Goal: Task Accomplishment & Management: Manage account settings

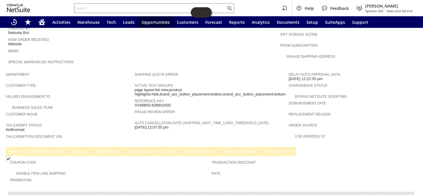
scroll to position [343, 0]
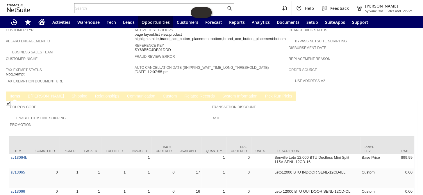
click at [183, 94] on link "R e lated Records" at bounding box center [199, 97] width 33 height 6
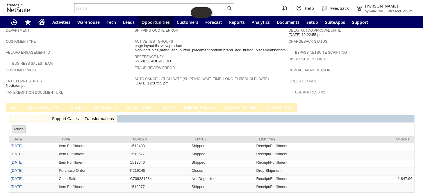
scroll to position [0, 0]
click at [15, 103] on td "I tems" at bounding box center [14, 107] width 17 height 9
click at [13, 105] on link "I tems" at bounding box center [14, 108] width 13 height 6
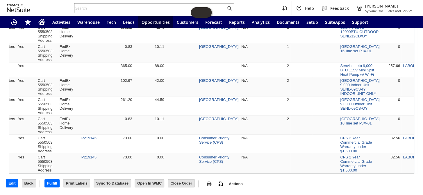
scroll to position [0, 485]
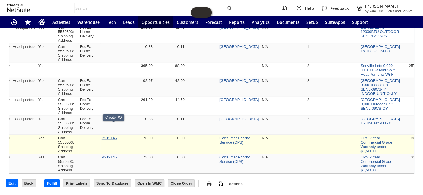
click at [115, 136] on link "P219145" at bounding box center [109, 138] width 15 height 4
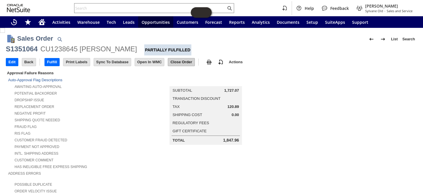
click at [184, 61] on input "Close Order" at bounding box center [181, 62] width 26 height 8
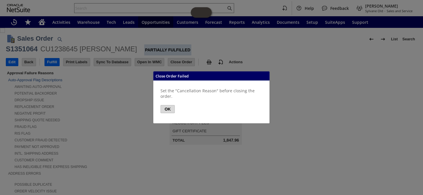
click at [167, 111] on button "OK" at bounding box center [168, 109] width 14 height 8
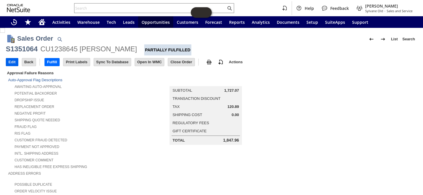
click at [12, 62] on input "Edit" at bounding box center [12, 62] width 12 height 8
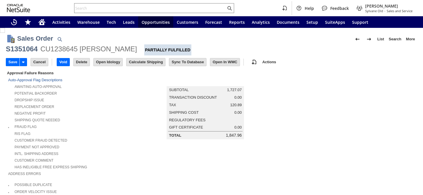
type input "Intelligent Recommendations¹⁰"
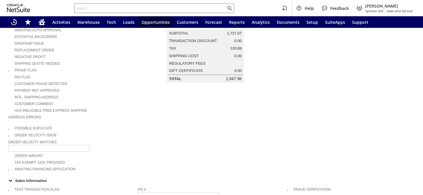
scroll to position [159, 0]
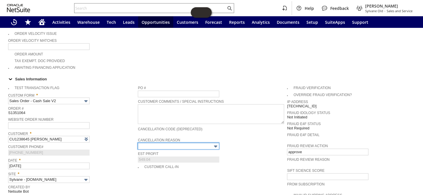
click at [206, 143] on input "text" at bounding box center [178, 146] width 81 height 7
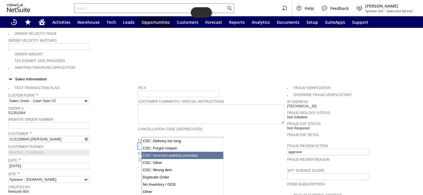
scroll to position [42, 0]
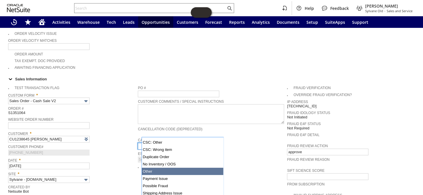
type input "Other"
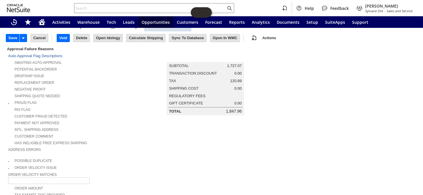
scroll to position [0, 0]
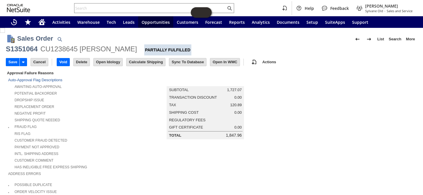
drag, startPoint x: 12, startPoint y: 63, endPoint x: 314, endPoint y: 162, distance: 317.7
click at [12, 63] on input "Save" at bounding box center [12, 62] width 13 height 8
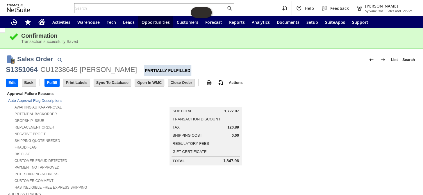
drag, startPoint x: 187, startPoint y: 81, endPoint x: 74, endPoint y: 10, distance: 134.2
click at [187, 81] on input "Close Order" at bounding box center [181, 83] width 26 height 8
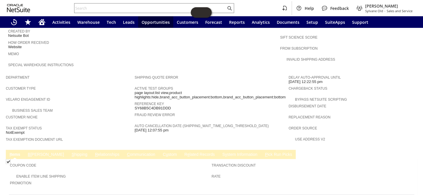
scroll to position [278, 0]
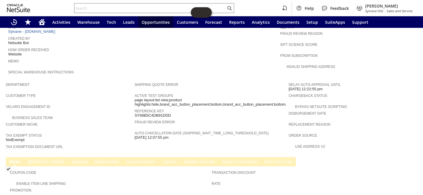
click at [183, 160] on link "R e lated Records" at bounding box center [199, 163] width 33 height 6
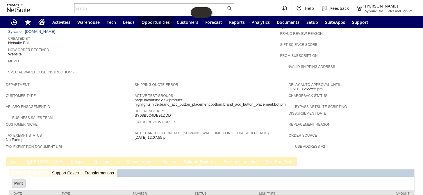
scroll to position [332, 0]
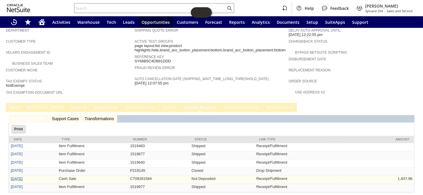
click at [15, 177] on link "9/1/2025" at bounding box center [17, 179] width 12 height 4
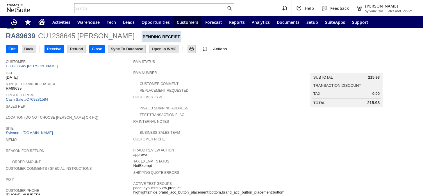
scroll to position [33, 0]
click at [80, 50] on input "Refund" at bounding box center [77, 50] width 18 height 8
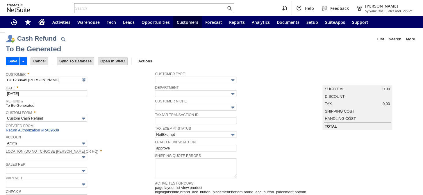
type input "Regions - Merchant 0414"
type input "Headquarters : Head...s : Pending Testing"
type input "Add"
type input "Copy Previous"
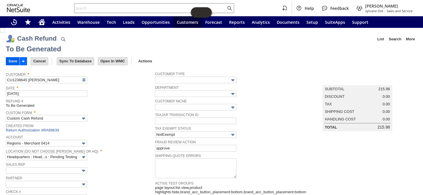
click at [11, 61] on input "Save" at bounding box center [12, 62] width 13 height 8
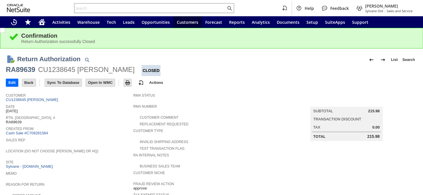
scroll to position [271, 0]
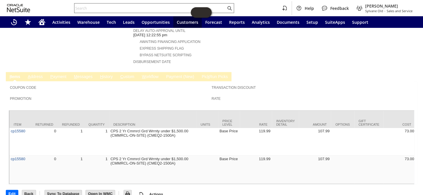
click at [96, 8] on input "text" at bounding box center [150, 8] width 152 height 7
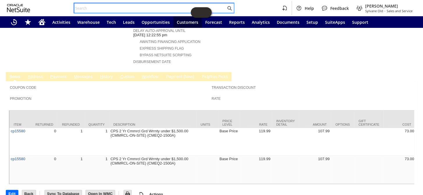
paste input "P219154"
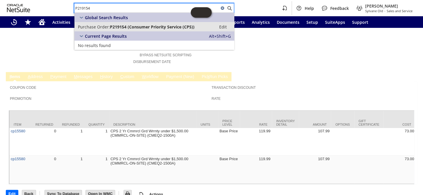
type input "P219154"
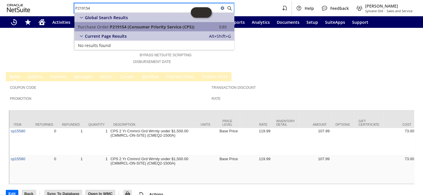
click at [119, 26] on span "P219154 (Consumer Priority Service (CPS))" at bounding box center [152, 27] width 85 height 6
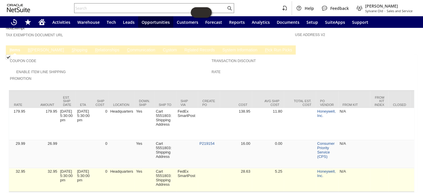
scroll to position [0, 390]
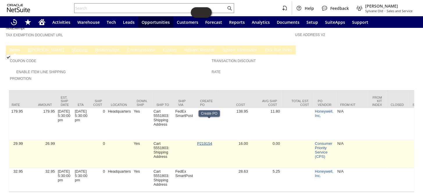
click at [206, 141] on link "P219154" at bounding box center [204, 143] width 15 height 4
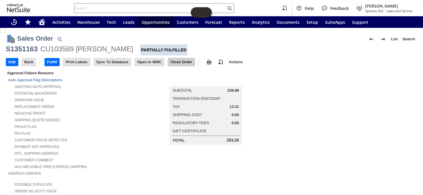
click at [182, 61] on input "Close Order" at bounding box center [181, 62] width 26 height 8
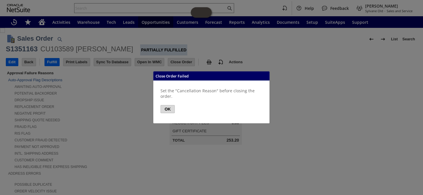
click at [163, 107] on button "OK" at bounding box center [168, 109] width 14 height 8
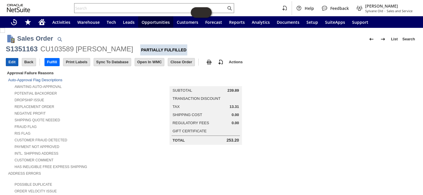
click at [9, 61] on input "Edit" at bounding box center [12, 62] width 12 height 8
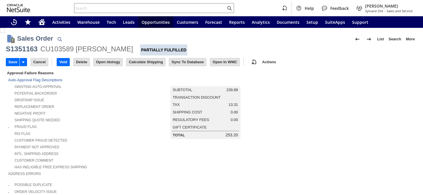
type input "Add"
type input "Copy Previous"
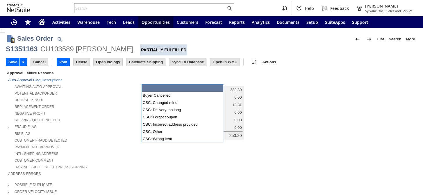
scroll to position [211, 0]
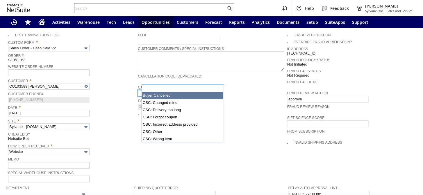
type input "Intelligent Recommendations¹⁰"
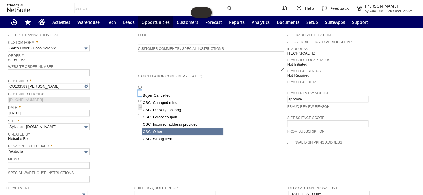
scroll to position [42, 0]
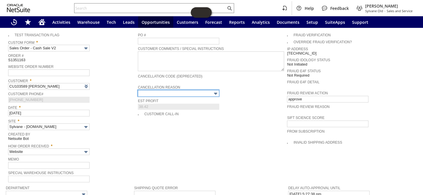
type input "Other"
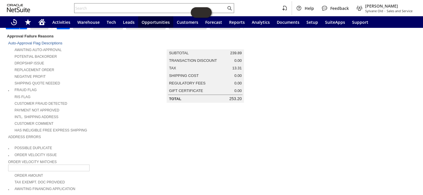
scroll to position [0, 0]
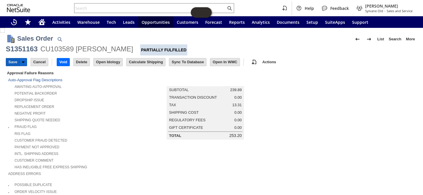
click at [12, 62] on input "Save" at bounding box center [12, 62] width 13 height 8
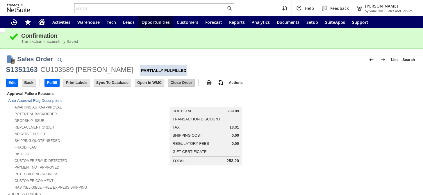
click at [176, 81] on input "Close Order" at bounding box center [181, 83] width 26 height 8
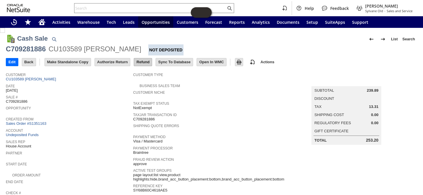
click at [144, 61] on input "Refund" at bounding box center [143, 62] width 18 height 8
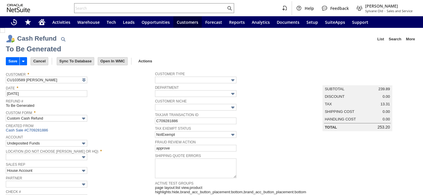
type input "Regions - Merchant 0414"
type input "Headquarters : Head...s : Pending Testing"
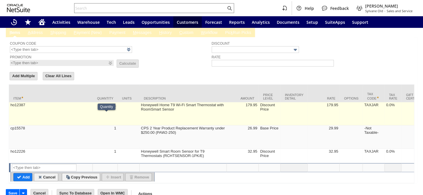
click at [53, 102] on td "ho12387" at bounding box center [51, 113] width 84 height 23
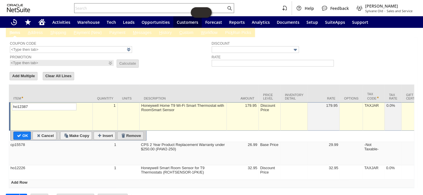
click at [130, 132] on input "Remove" at bounding box center [131, 136] width 26 height 8
type input "cp15578"
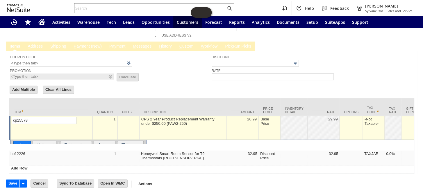
scroll to position [282, 0]
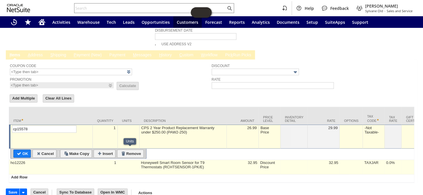
click at [135, 160] on td at bounding box center [129, 167] width 22 height 15
type input "ho12226"
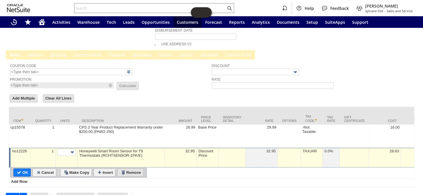
click at [135, 169] on input "Remove" at bounding box center [131, 173] width 26 height 8
type input "Add"
type input "Copy Previous"
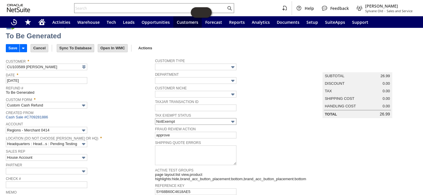
scroll to position [0, 0]
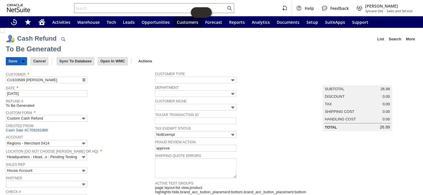
click at [12, 62] on input "Save" at bounding box center [12, 62] width 13 height 8
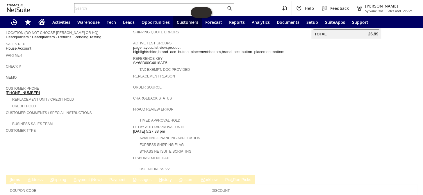
scroll to position [118, 0]
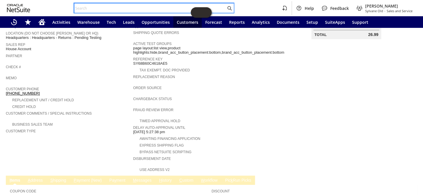
click at [93, 8] on input "text" at bounding box center [150, 8] width 152 height 7
paste input "P219120"
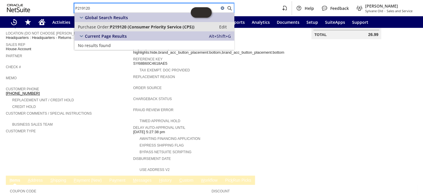
type input "P219120"
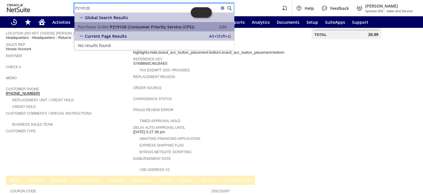
click at [111, 26] on span "P219120 (Consumer Priority Service (CPS))" at bounding box center [152, 27] width 85 height 6
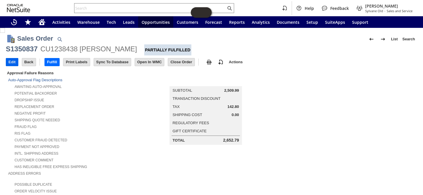
click at [11, 64] on input "Edit" at bounding box center [12, 62] width 12 height 8
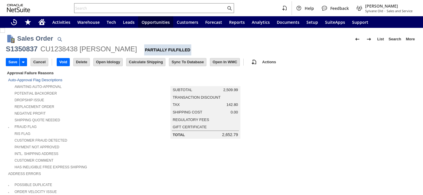
type input "Add"
type input "Copy Previous"
type input "Intelligent Recommendations¹⁰"
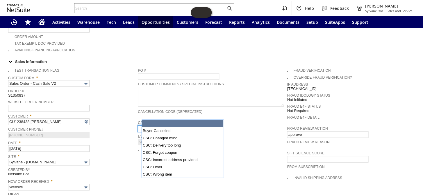
click at [206, 126] on input "text" at bounding box center [178, 129] width 81 height 7
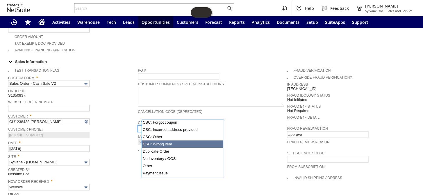
scroll to position [42, 0]
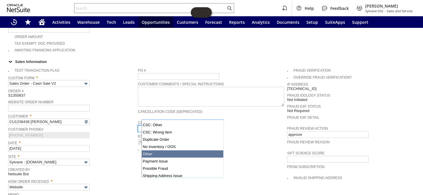
type input "Other"
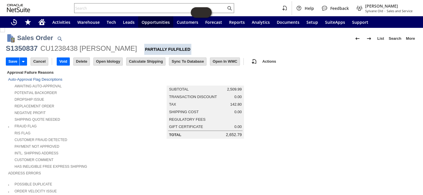
scroll to position [0, 0]
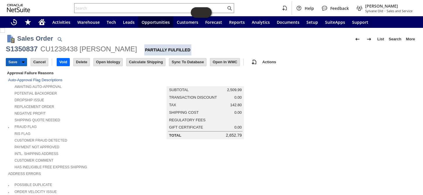
click at [8, 58] on input "Save" at bounding box center [12, 62] width 13 height 8
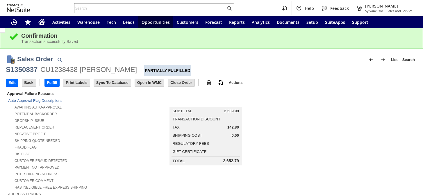
click at [187, 79] on td "Close Order" at bounding box center [183, 82] width 30 height 11
click at [185, 81] on input "Close Order" at bounding box center [181, 83] width 26 height 8
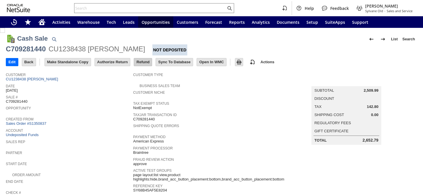
click at [146, 62] on input "Refund" at bounding box center [143, 62] width 18 height 8
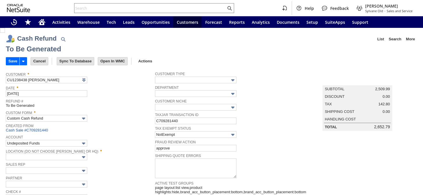
type input "Regions - Merchant 0414"
type input "Headquarters : Head...s : Pending Testing"
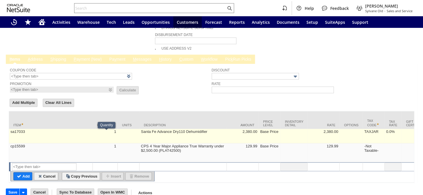
click at [80, 129] on td "sa17033" at bounding box center [51, 136] width 84 height 15
type input "sa17033"
type input "OK"
type input "Make Copy"
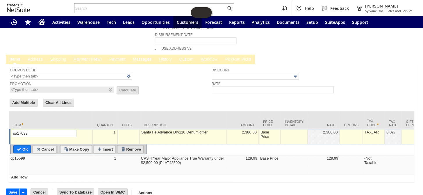
click at [132, 146] on input "Remove" at bounding box center [131, 150] width 26 height 8
type input "cp15599"
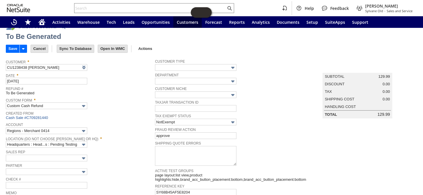
scroll to position [0, 0]
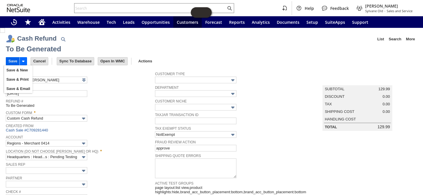
click at [11, 60] on input "Save" at bounding box center [12, 62] width 13 height 8
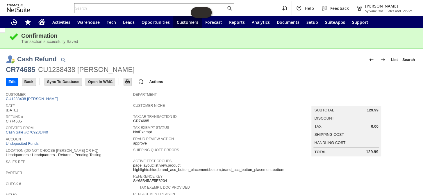
click at [119, 10] on input "text" at bounding box center [150, 8] width 152 height 7
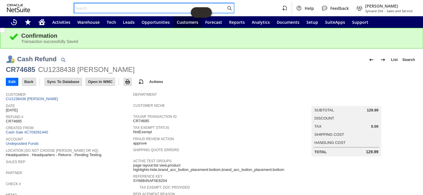
paste input "P219120"
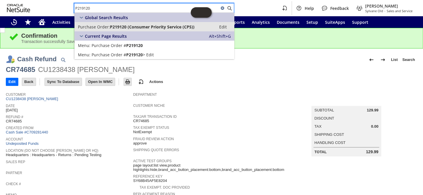
type input "P219120"
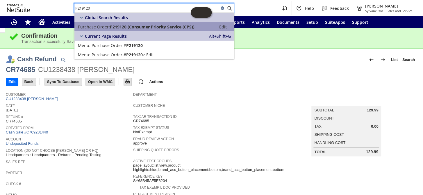
click at [131, 22] on link "Purchase Order: P219120 (Consumer Priority Service (CPS)) Edit" at bounding box center [154, 26] width 160 height 9
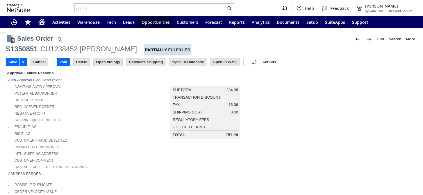
scroll to position [159, 0]
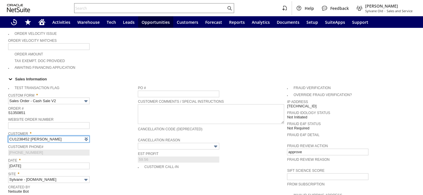
type input "Intelligent Recommendations¹⁰"
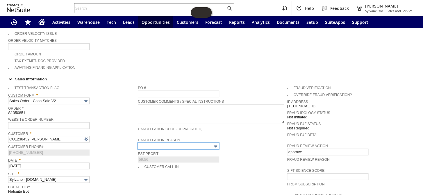
click at [187, 143] on input "text" at bounding box center [178, 146] width 81 height 7
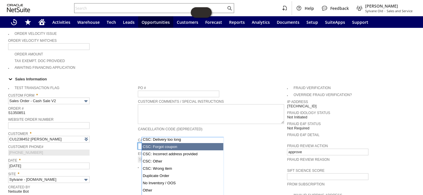
scroll to position [42, 0]
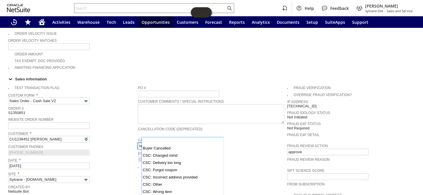
click at [184, 143] on input "No Inventory / OOS" at bounding box center [178, 146] width 81 height 7
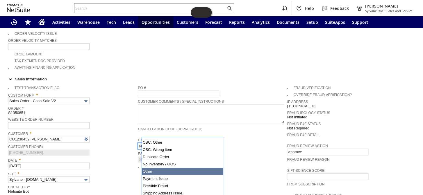
type input "Other"
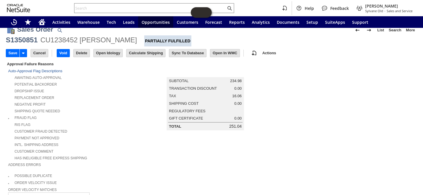
scroll to position [0, 0]
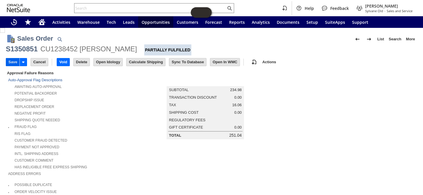
click at [12, 64] on input "Save" at bounding box center [12, 62] width 13 height 8
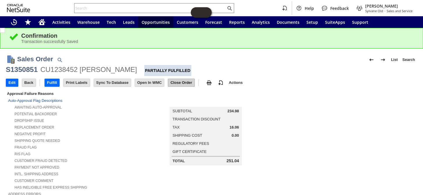
click at [175, 80] on input "Close Order" at bounding box center [181, 83] width 26 height 8
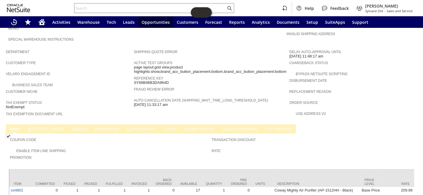
scroll to position [367, 0]
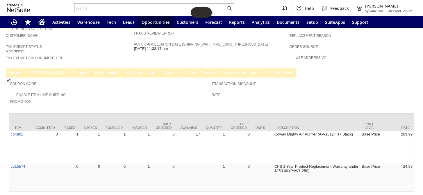
click at [183, 71] on link "R e lated Records" at bounding box center [199, 74] width 33 height 6
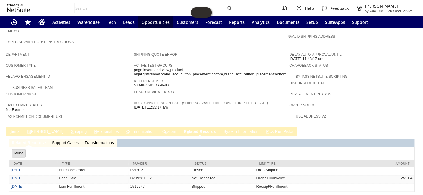
scroll to position [0, 0]
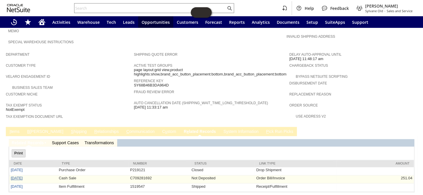
click at [14, 176] on link "9/1/2025" at bounding box center [17, 178] width 12 height 4
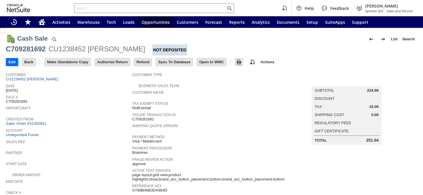
click at [140, 63] on input "Refund" at bounding box center [143, 62] width 18 height 8
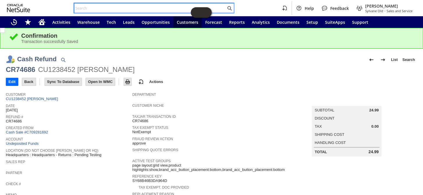
click at [88, 9] on input "text" at bounding box center [150, 8] width 152 height 7
paste input "P219103"
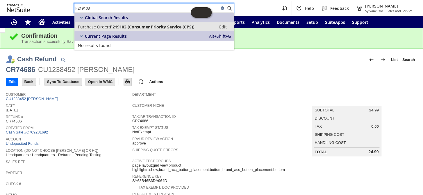
type input "P219103"
click at [116, 26] on span "P219103 (Consumer Priority Service (CPS))" at bounding box center [152, 27] width 85 height 6
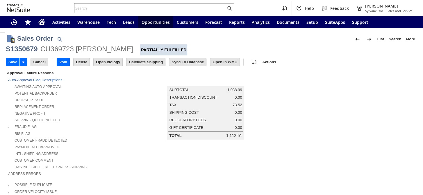
scroll to position [185, 0]
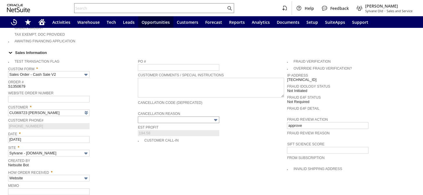
type input "Intelligent Recommendations¹⁰"
click at [191, 117] on input "text" at bounding box center [178, 120] width 81 height 7
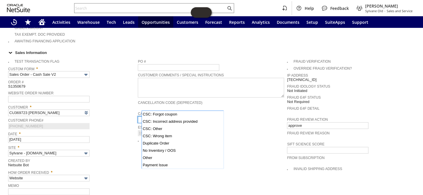
scroll to position [42, 0]
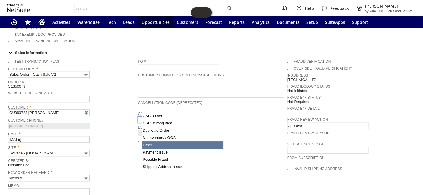
type input "Other"
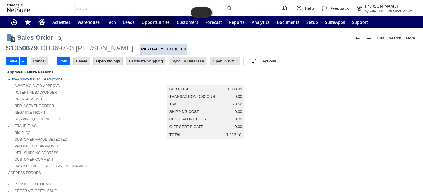
scroll to position [0, 0]
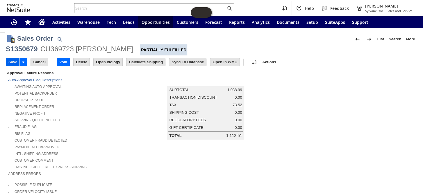
click at [14, 63] on input "Save" at bounding box center [12, 62] width 13 height 8
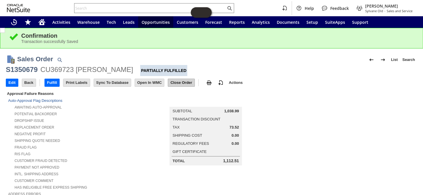
click at [187, 83] on input "Close Order" at bounding box center [181, 83] width 26 height 8
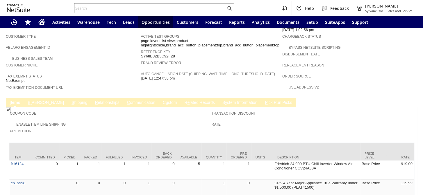
scroll to position [363, 0]
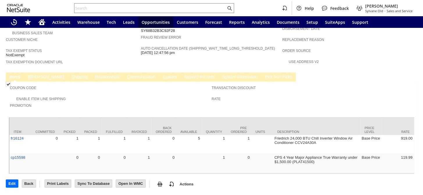
click at [183, 75] on link "R e lated Records" at bounding box center [199, 78] width 33 height 6
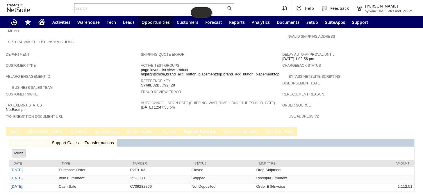
scroll to position [0, 0]
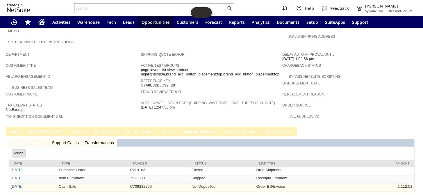
click at [12, 184] on link "9/4/2025" at bounding box center [17, 186] width 12 height 4
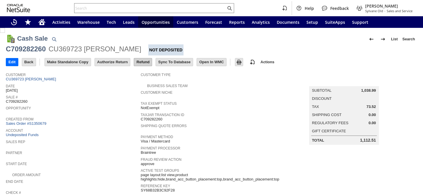
click at [141, 63] on input "Refund" at bounding box center [143, 62] width 18 height 8
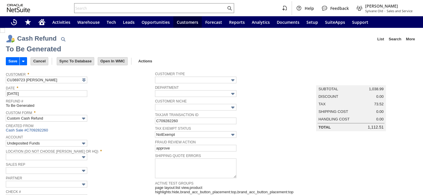
type input "Regions - Merchant 0414"
type input "Headquarters : Head...s : Pending Testing"
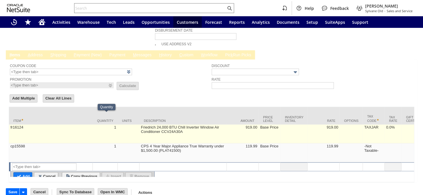
click at [140, 125] on td at bounding box center [129, 134] width 22 height 19
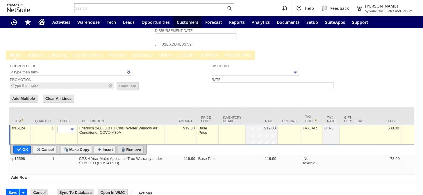
click at [129, 146] on input "Remove" at bounding box center [131, 150] width 26 height 8
type input "cp15598"
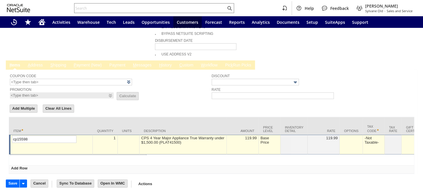
scroll to position [264, 0]
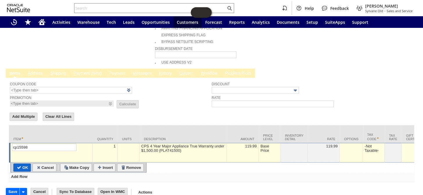
click at [24, 164] on input "OK" at bounding box center [22, 168] width 17 height 8
type input "Add"
type input "Copy Previous"
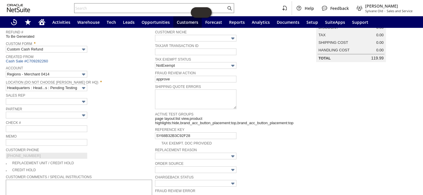
scroll to position [26, 0]
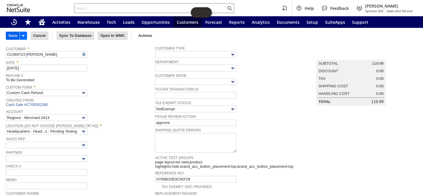
click at [13, 37] on input "Save" at bounding box center [12, 36] width 13 height 8
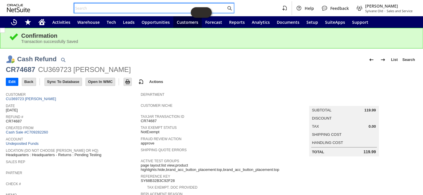
click at [93, 7] on input "text" at bounding box center [150, 8] width 152 height 7
paste input "P219106"
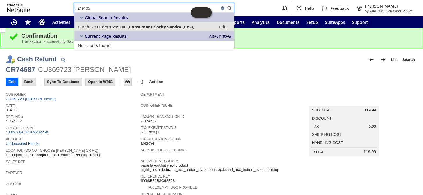
type input "P219106"
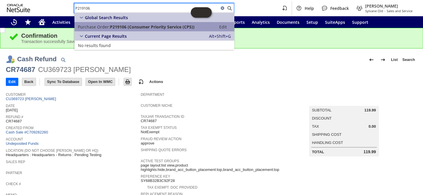
click at [129, 26] on span "P219106 (Consumer Priority Service (CPS))" at bounding box center [152, 27] width 85 height 6
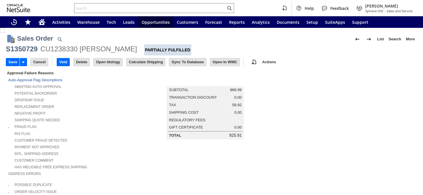
type input "Intelligent Recommendations¹⁰"
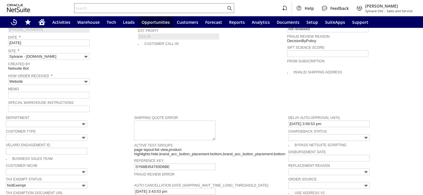
scroll to position [176, 0]
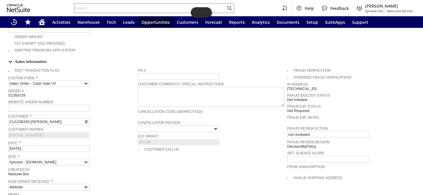
click at [219, 126] on img at bounding box center [215, 129] width 7 height 7
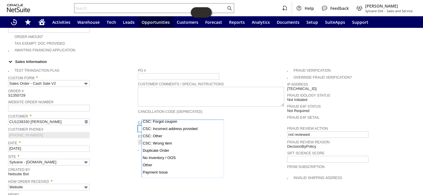
scroll to position [42, 0]
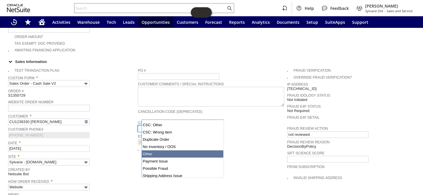
type input "Other"
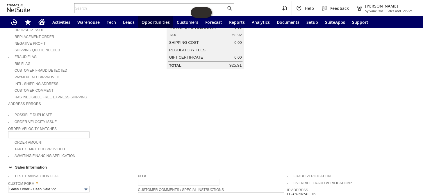
scroll to position [0, 0]
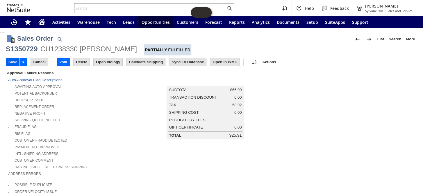
click at [7, 64] on input "Save" at bounding box center [12, 62] width 13 height 8
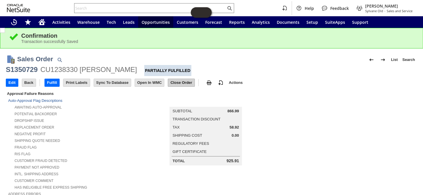
click at [179, 83] on input "Close Order" at bounding box center [181, 83] width 26 height 8
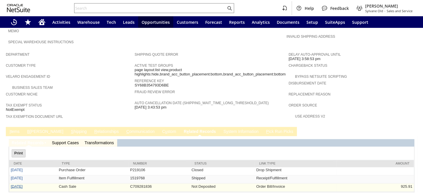
click at [16, 184] on link "9/1/2025" at bounding box center [17, 186] width 12 height 4
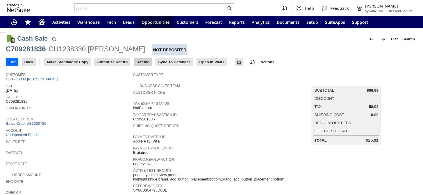
click at [140, 61] on input "Refund" at bounding box center [143, 62] width 18 height 8
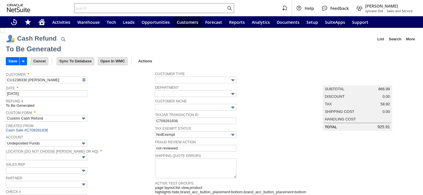
type input "Headquarters : Head...s : Pending Testing"
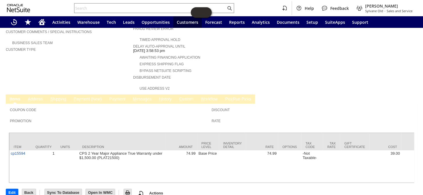
scroll to position [201, 0]
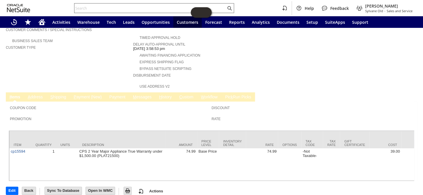
click at [99, 8] on input "text" at bounding box center [150, 8] width 152 height 7
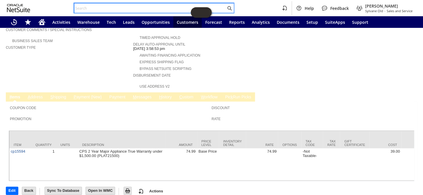
paste input "P219071"
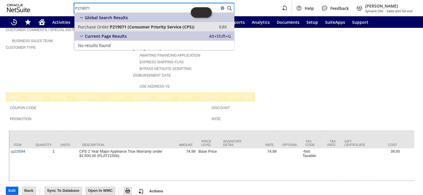
type input "P219071"
click at [119, 26] on span "P219071 (Consumer Priority Service (CPS))" at bounding box center [152, 27] width 85 height 6
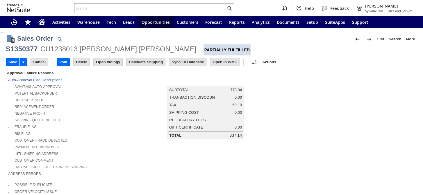
type input "Intelligent Recommendations¹⁰"
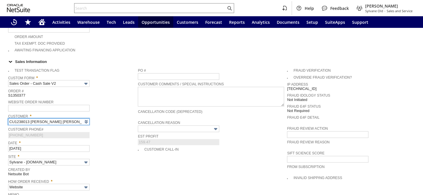
scroll to position [202, 0]
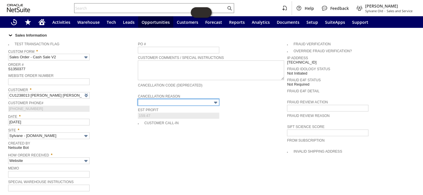
click at [201, 99] on input "text" at bounding box center [178, 102] width 81 height 7
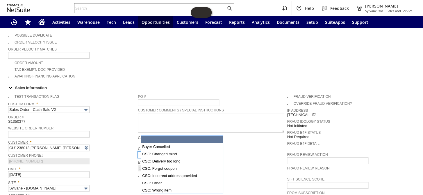
scroll to position [149, 0]
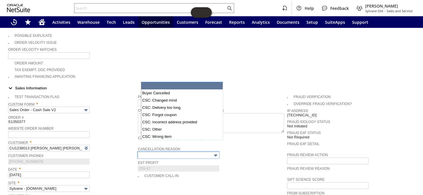
click at [248, 67] on td "Summary Subtotal 778.04 Transaction Discount 0.00 Tax 59.10 Shipping Cost 0.00 …" at bounding box center [211, 0] width 147 height 160
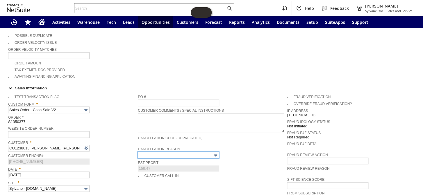
click at [200, 152] on input "text" at bounding box center [178, 155] width 81 height 7
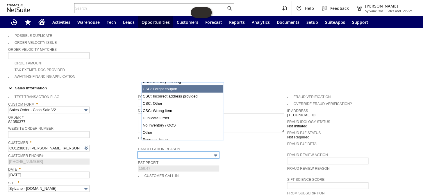
scroll to position [26, 0]
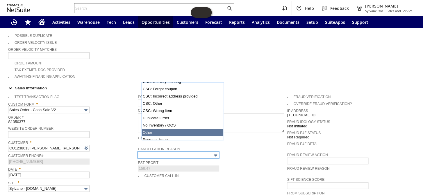
type input "Other"
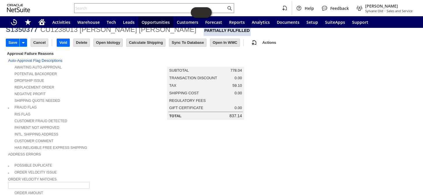
scroll to position [0, 0]
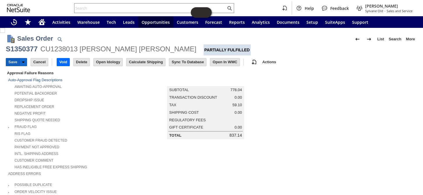
click at [12, 63] on input "Save" at bounding box center [12, 62] width 13 height 8
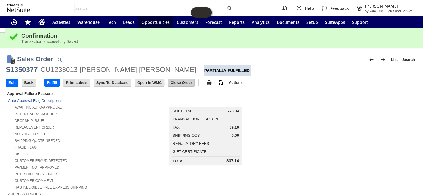
click at [188, 81] on input "Close Order" at bounding box center [181, 83] width 26 height 8
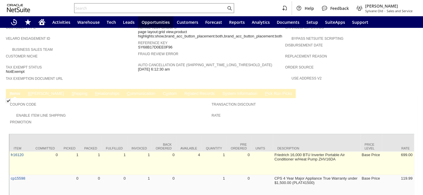
scroll to position [363, 0]
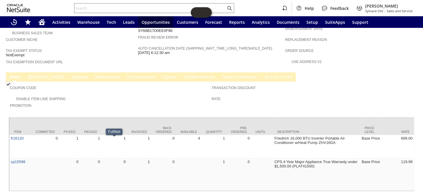
click at [183, 75] on link "R e lated Records" at bounding box center [199, 78] width 33 height 6
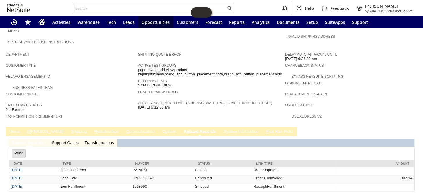
scroll to position [0, 0]
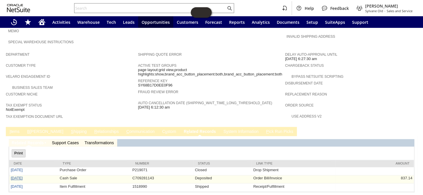
click at [15, 176] on link "8/29/2025" at bounding box center [17, 178] width 12 height 4
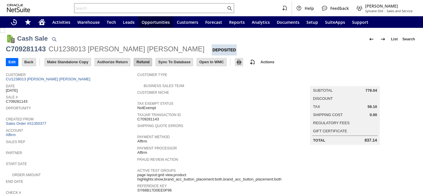
click at [140, 63] on input "Refund" at bounding box center [143, 62] width 18 height 8
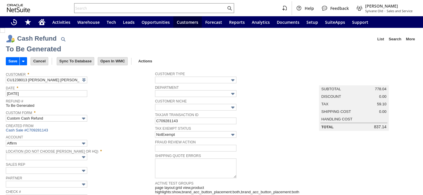
type input "Headquarters : Head...s : Pending Testing"
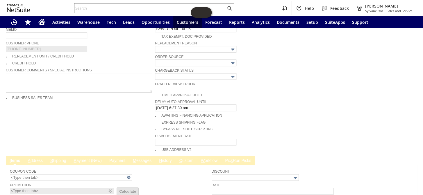
scroll to position [282, 0]
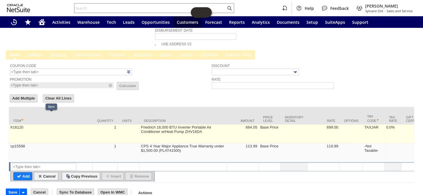
click at [72, 125] on td "fr16120" at bounding box center [51, 134] width 84 height 19
type input "fr16120"
type input "OK"
type input "Make Copy"
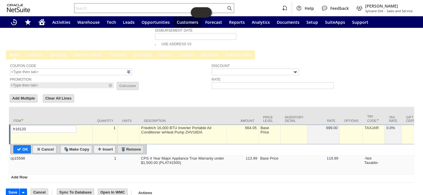
click at [131, 146] on input "Remove" at bounding box center [131, 150] width 26 height 8
type input "cp15598"
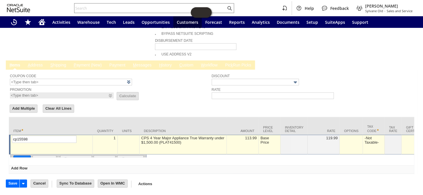
scroll to position [264, 0]
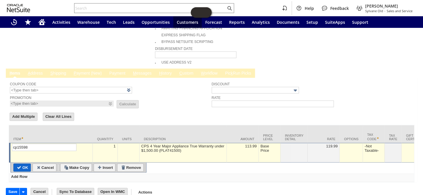
click at [21, 164] on input "OK" at bounding box center [22, 168] width 17 height 8
type input "Add"
type input "Copy Previous"
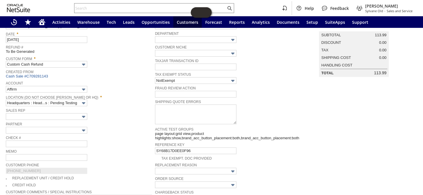
scroll to position [0, 0]
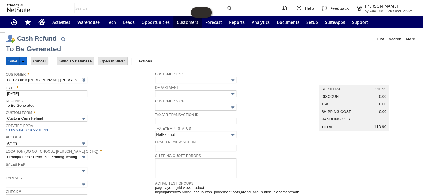
click at [13, 62] on input "Save" at bounding box center [12, 62] width 13 height 8
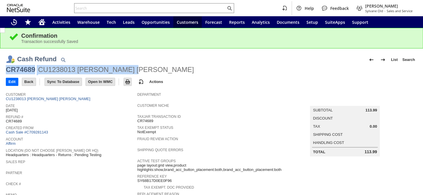
drag, startPoint x: 136, startPoint y: 71, endPoint x: 7, endPoint y: 69, distance: 129.1
click at [7, 69] on div "CR74689 CU1238013 [PERSON_NAME] [PERSON_NAME]" at bounding box center [212, 70] width 412 height 10
copy div "CR74689 CU1238013 [PERSON_NAME] [PERSON_NAME]"
drag, startPoint x: 361, startPoint y: 150, endPoint x: 372, endPoint y: 150, distance: 11.6
click at [372, 150] on div "Total 113.99" at bounding box center [345, 152] width 64 height 5
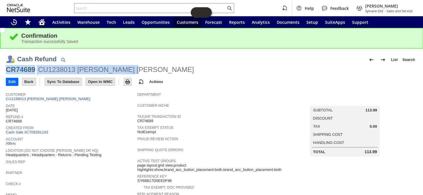
copy div "113.9"
click at [42, 99] on link "CU1238013 Matthew Matthew" at bounding box center [49, 99] width 86 height 4
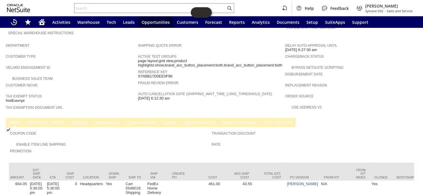
scroll to position [363, 0]
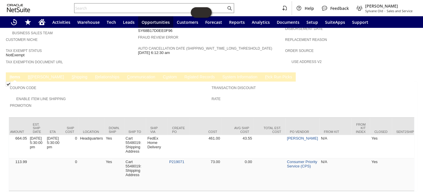
click at [30, 75] on span "B" at bounding box center [29, 77] width 3 height 5
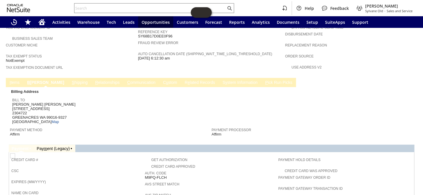
scroll to position [323, 0]
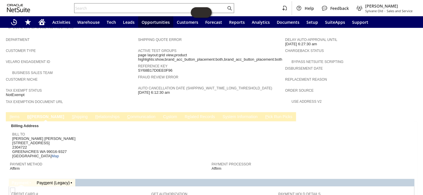
click at [10, 115] on span "I" at bounding box center [10, 117] width 1 height 5
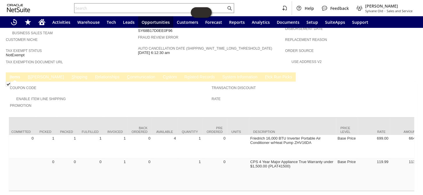
scroll to position [0, 0]
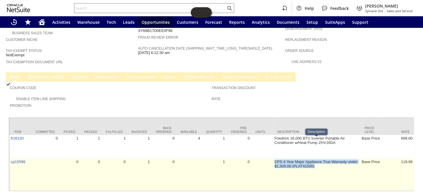
drag, startPoint x: 315, startPoint y: 146, endPoint x: 271, endPoint y: 142, distance: 43.8
copy tr "CPS 4 Year Major Appliance True Warranty under $1,500.00 (PLAT41500)"
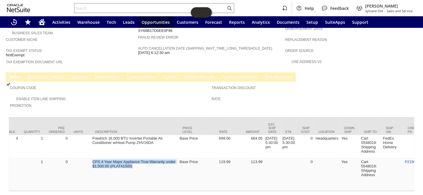
scroll to position [0, 327]
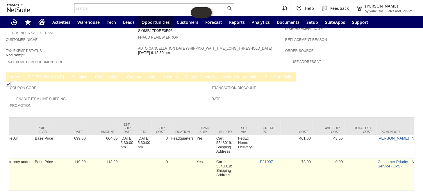
click at [270, 159] on td "P219071" at bounding box center [270, 175] width 22 height 32
click at [270, 160] on link "P219071" at bounding box center [267, 162] width 15 height 4
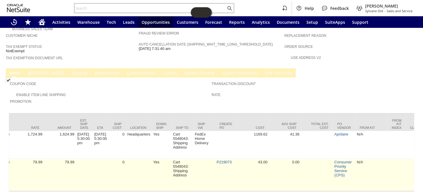
scroll to position [0, 371]
click at [227, 160] on link "P219073" at bounding box center [223, 162] width 15 height 4
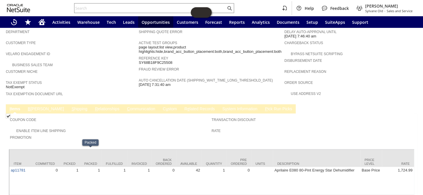
scroll to position [288, 0]
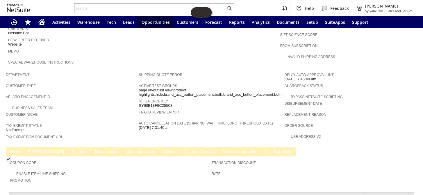
click at [183, 150] on link "R e lated Records" at bounding box center [199, 153] width 33 height 6
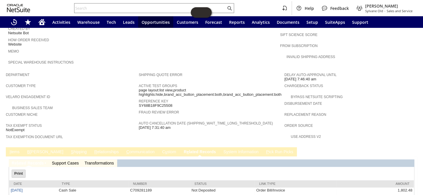
scroll to position [308, 0]
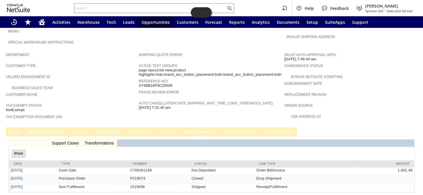
click at [14, 127] on td "I tems" at bounding box center [14, 131] width 17 height 9
click at [13, 130] on link "I tems" at bounding box center [14, 133] width 13 height 6
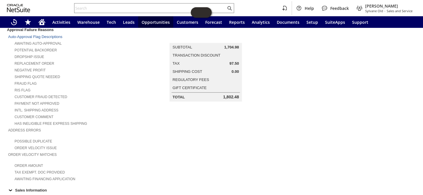
scroll to position [0, 0]
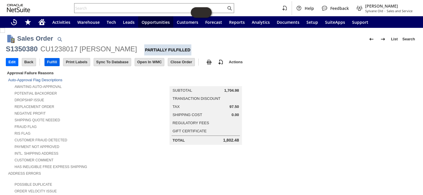
click at [50, 59] on input "Fulfill" at bounding box center [52, 62] width 15 height 8
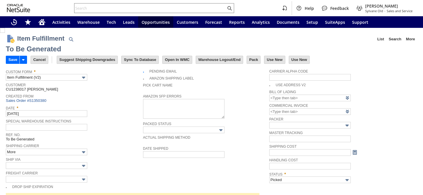
type input "0.00"
type input "Packed"
checkbox input "false"
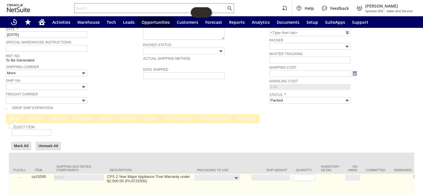
click at [14, 129] on img at bounding box center [11, 126] width 5 height 5
checkbox input "true"
type input "1"
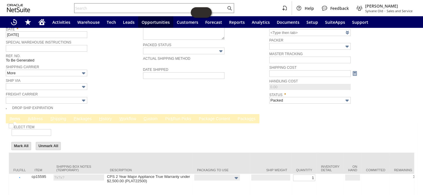
click at [81, 117] on link "P ackages" at bounding box center [82, 120] width 21 height 6
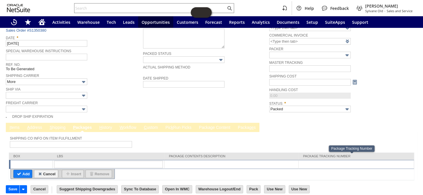
click at [323, 161] on div at bounding box center [356, 163] width 112 height 5
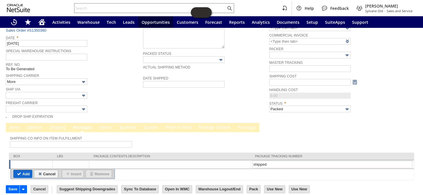
type input "shipped"
click at [22, 170] on input "Add" at bounding box center [23, 174] width 18 height 8
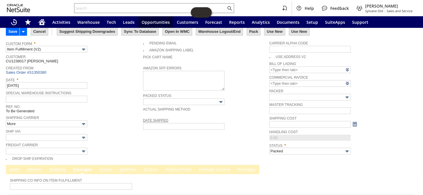
scroll to position [0, 0]
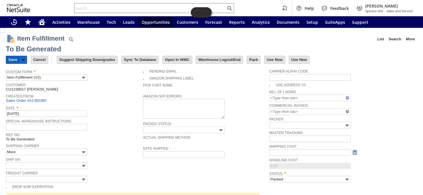
click at [11, 59] on input "Save" at bounding box center [12, 60] width 13 height 8
type input "Packed"
checkbox input "false"
click at [40, 99] on link "Sales Order #S1350380" at bounding box center [27, 101] width 42 height 4
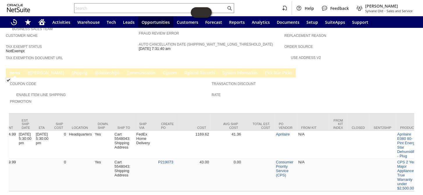
scroll to position [0, 432]
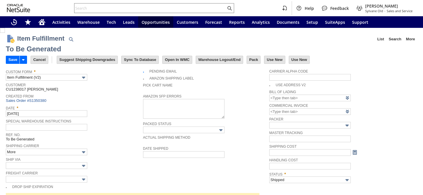
click at [12, 60] on input "Save" at bounding box center [12, 60] width 13 height 8
type input "0.00"
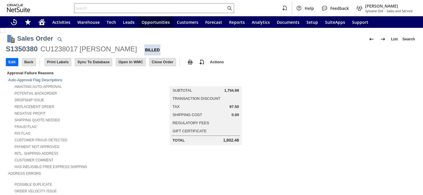
scroll to position [367, 0]
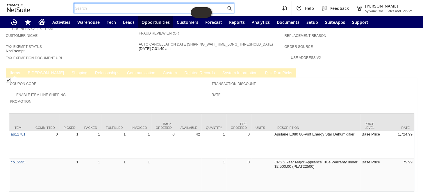
click at [111, 5] on input "text" at bounding box center [150, 8] width 152 height 7
paste input "P219073"
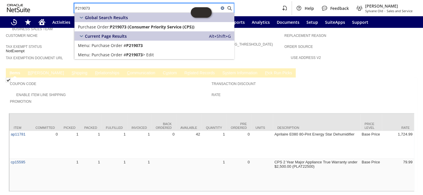
type input "P219073"
drag, startPoint x: 95, startPoint y: 8, endPoint x: 55, endPoint y: 9, distance: 40.1
click at [55, 9] on div "P219073 Help Feedback [PERSON_NAME] Sylvane Old - Sales and Service" at bounding box center [211, 8] width 423 height 16
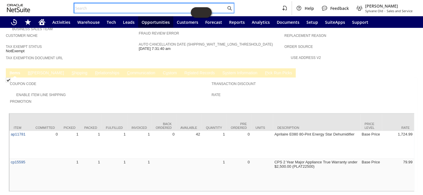
paste input "P219145"
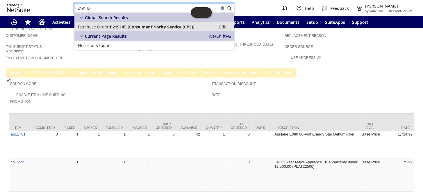
type input "P219145"
click at [120, 30] on link "Purchase Order: P219145 (Consumer Priority Service (CPS)) Edit" at bounding box center [154, 26] width 160 height 9
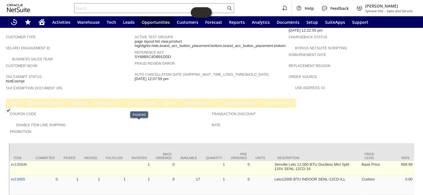
scroll to position [304, 0]
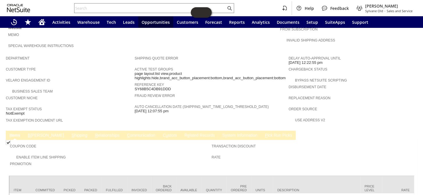
click at [183, 133] on link "R e lated Records" at bounding box center [199, 136] width 33 height 6
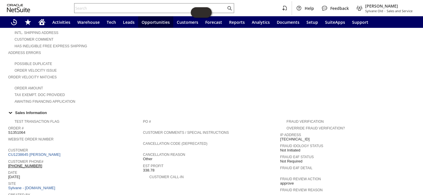
scroll to position [121, 0]
click at [40, 153] on link "CU1238645 Annie Hill" at bounding box center [35, 155] width 54 height 4
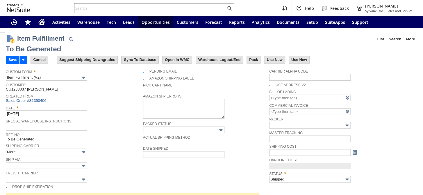
type input "0.00"
click at [9, 58] on input "Save" at bounding box center [12, 60] width 13 height 8
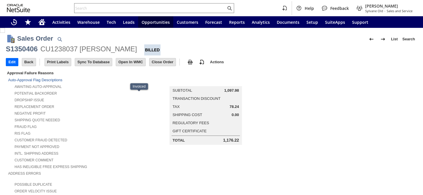
scroll to position [385, 0]
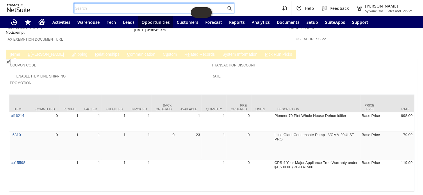
click at [113, 6] on input "text" at bounding box center [150, 8] width 152 height 7
paste input "P219049"
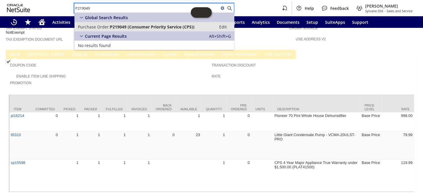
type input "P219049"
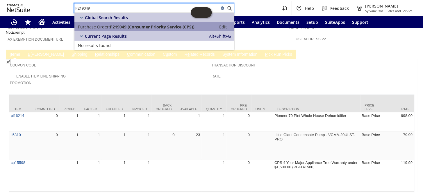
click at [133, 26] on span "P219049 (Consumer Priority Service (CPS))" at bounding box center [152, 27] width 85 height 6
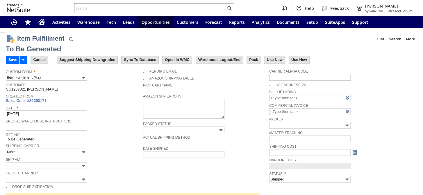
type input "0.00"
click at [13, 61] on input "Save" at bounding box center [12, 60] width 13 height 8
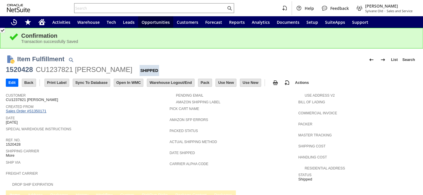
click at [31, 111] on link "Sales Order #S1350171" at bounding box center [27, 111] width 42 height 4
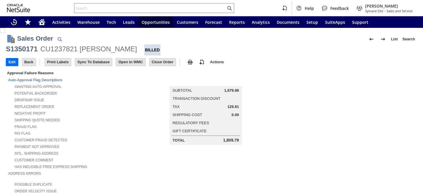
scroll to position [358, 0]
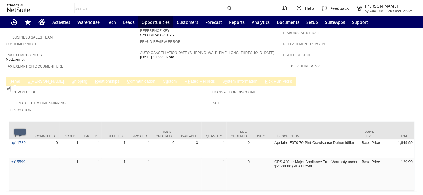
click at [96, 9] on input "text" at bounding box center [150, 8] width 152 height 7
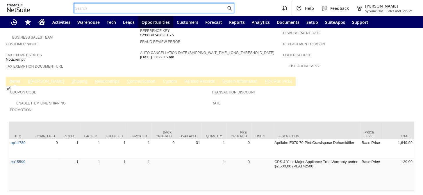
paste input "P219060"
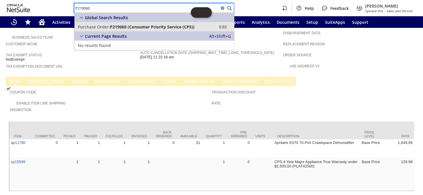
type input "P219060"
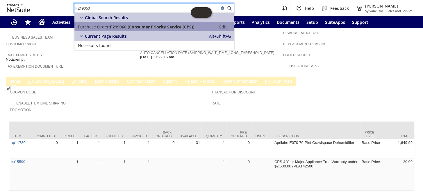
click at [120, 25] on span "P219060 (Consumer Priority Service (CPS))" at bounding box center [152, 27] width 85 height 6
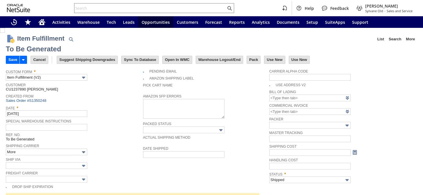
type input "0.00"
click at [14, 61] on input "Save" at bounding box center [12, 60] width 13 height 8
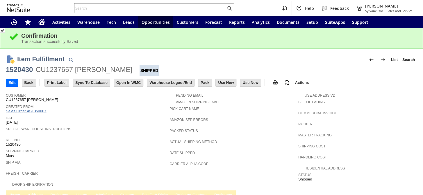
click at [36, 111] on link "Sales Order #S1350007" at bounding box center [27, 111] width 42 height 4
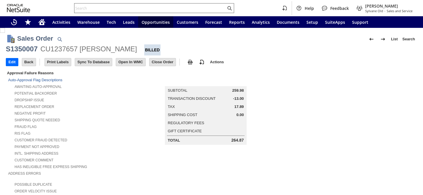
click at [108, 5] on input "text" at bounding box center [150, 8] width 152 height 7
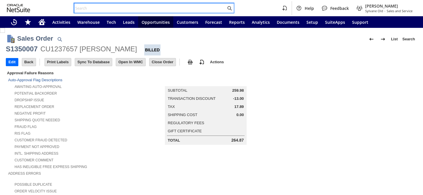
paste input "P219071"
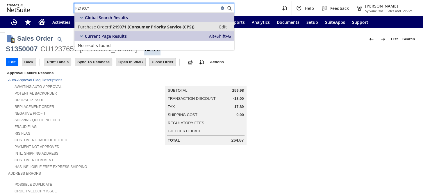
type input "P219071"
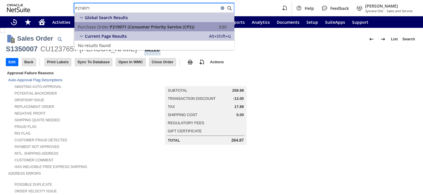
click at [108, 24] on span "Purchase Order:" at bounding box center [94, 27] width 32 height 6
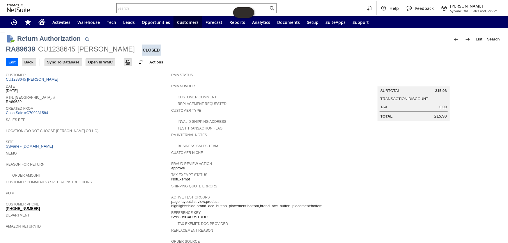
click at [156, 8] on input "text" at bounding box center [193, 8] width 152 height 7
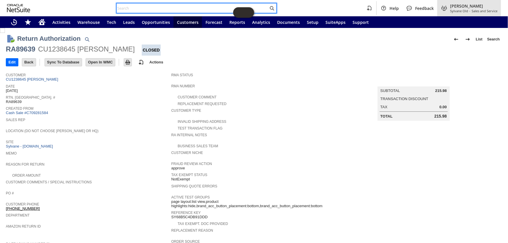
click at [455, 6] on span "[PERSON_NAME]" at bounding box center [473, 6] width 47 height 6
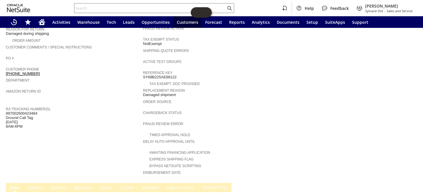
scroll to position [25, 0]
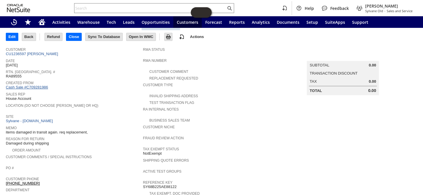
click at [37, 86] on link "Cash Sale #C709281986" at bounding box center [27, 87] width 42 height 4
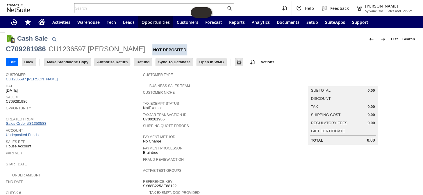
click at [31, 122] on link "Sales Order #S1350583" at bounding box center [27, 124] width 42 height 4
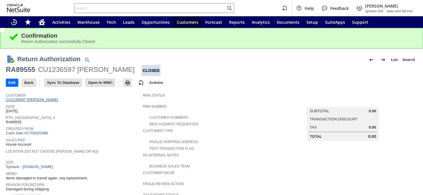
click at [38, 99] on link "CU1236597 Geraldine Morse" at bounding box center [33, 100] width 54 height 4
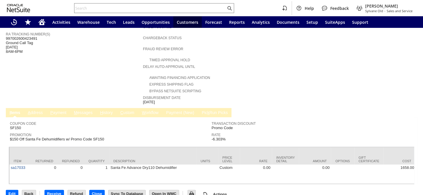
scroll to position [131, 0]
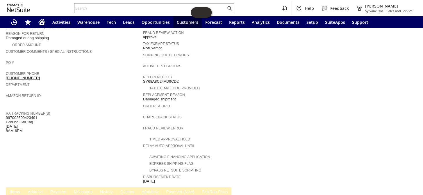
click at [14, 116] on span "997002600423491 Ground Call Tag 9/10/2025 8AM-6PM" at bounding box center [21, 125] width 31 height 18
copy span "997002600423491"
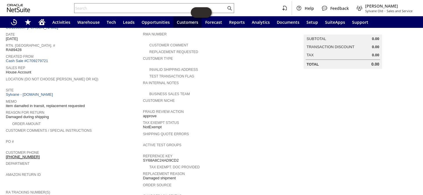
scroll to position [0, 0]
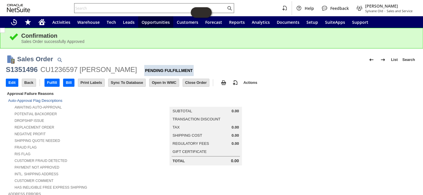
click at [108, 6] on input "text" at bounding box center [150, 8] width 152 height 7
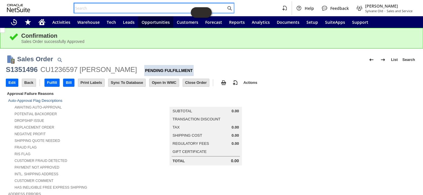
paste input "S1350837"
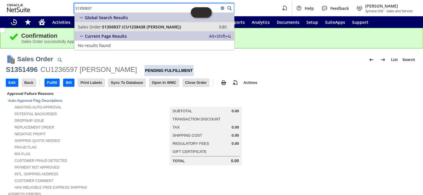
type input "S1350837"
click at [113, 27] on span "S1350837 (CU1238438 Marco Aguilar)" at bounding box center [141, 27] width 79 height 6
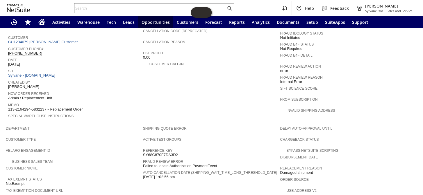
scroll to position [181, 0]
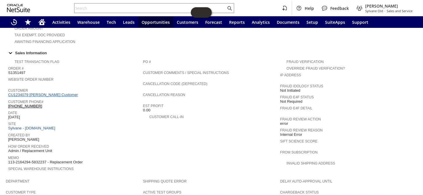
click at [42, 93] on link "CU1234079 [PERSON_NAME] Customer" at bounding box center [43, 95] width 71 height 4
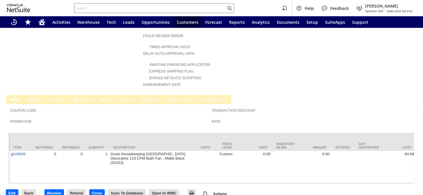
scroll to position [117, 0]
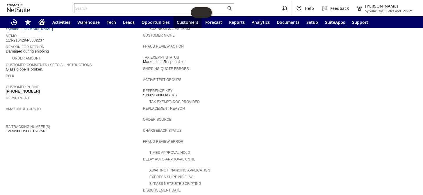
drag, startPoint x: 20, startPoint y: 121, endPoint x: 6, endPoint y: 120, distance: 14.3
click at [6, 123] on div "RA Tracking Number(s) 1ZR0960D9088151756" at bounding box center [73, 128] width 134 height 10
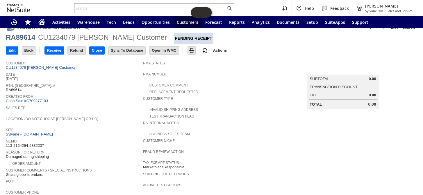
click at [41, 66] on link "CU1234079 Scott Customer" at bounding box center [41, 67] width 71 height 4
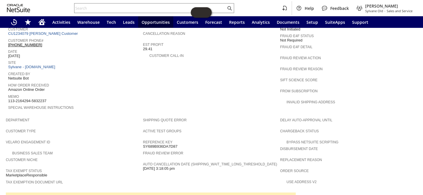
scroll to position [234, 0]
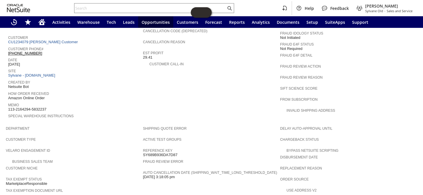
click at [11, 102] on div "Memo 113-2164294-5832237" at bounding box center [74, 107] width 132 height 10
drag, startPoint x: 11, startPoint y: 93, endPoint x: 58, endPoint y: 87, distance: 48.1
click at [58, 90] on div "How Order Received Amazon Online Order" at bounding box center [74, 95] width 132 height 11
drag, startPoint x: 47, startPoint y: 96, endPoint x: 8, endPoint y: 93, distance: 39.1
click at [8, 93] on td "Test Transaction Flag Order # S1346264 Website Order Number Customer CU1234079 …" at bounding box center [74, 64] width 137 height 120
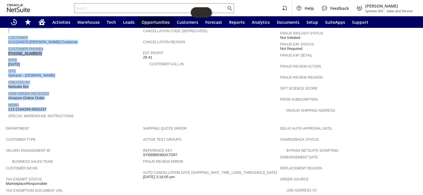
click at [8, 107] on span "113-2164294-5832237" at bounding box center [27, 109] width 38 height 5
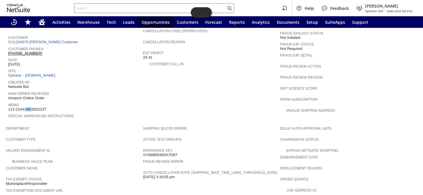
click at [9, 107] on span "113-2164294-5832237" at bounding box center [27, 109] width 38 height 5
drag, startPoint x: 47, startPoint y: 93, endPoint x: 8, endPoint y: 95, distance: 38.1
click at [8, 102] on div "Memo 113-2164294-5832237" at bounding box center [74, 107] width 132 height 10
copy span "113-2164294-5832237"
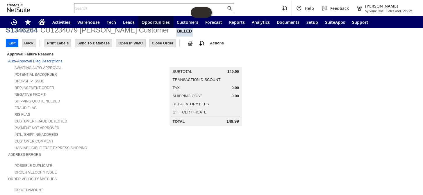
scroll to position [0, 0]
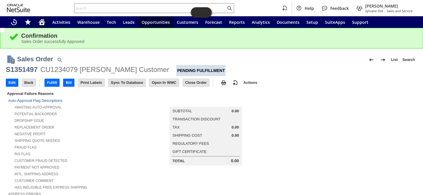
click at [42, 21] on icon "Home" at bounding box center [42, 23] width 5 height 4
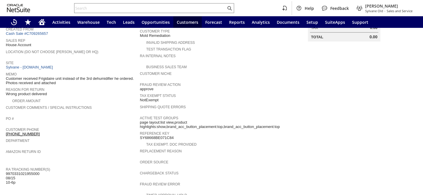
scroll to position [159, 0]
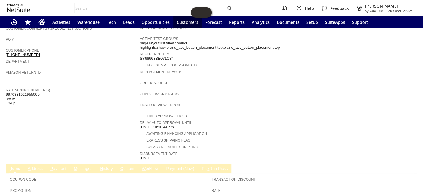
drag, startPoint x: 43, startPoint y: 85, endPoint x: 48, endPoint y: 93, distance: 9.4
click at [48, 92] on div "RA Tracking Number(s) 9970331021955000 08/15 10-6p" at bounding box center [71, 96] width 131 height 19
click at [49, 94] on div "RA Tracking Number(s) 9970331021955000 08/15 10-6p" at bounding box center [71, 96] width 131 height 19
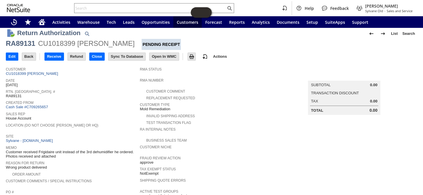
scroll to position [0, 0]
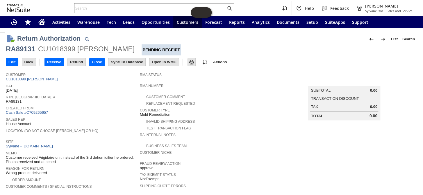
click at [44, 78] on link "CU1018399 [PERSON_NAME]" at bounding box center [33, 79] width 54 height 4
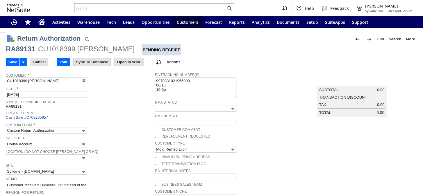
type input "Add"
type input "Copy Previous"
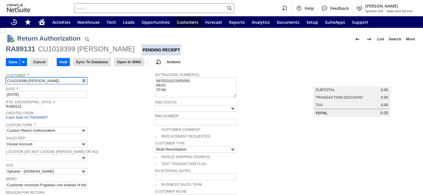
scroll to position [106, 0]
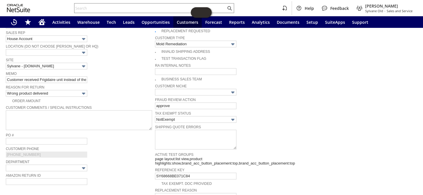
click at [5, 76] on div "Return Authorization List Search More Add To Shortcuts RA89131 CU1018399 [PERSO…" at bounding box center [211, 174] width 423 height 505
click at [7, 76] on input "Customer received Frigidaire unit instead of the 3rd dehumidifier he ordered. P…" at bounding box center [46, 79] width 81 height 7
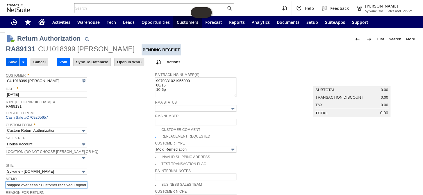
type input "shipped over seas / Customer received Frigidaire unit instead of the 3rd dehumi…"
click at [11, 61] on input "Save" at bounding box center [12, 62] width 13 height 8
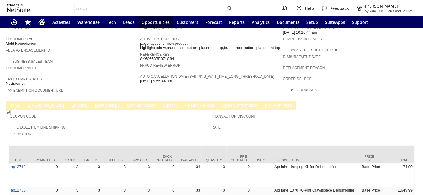
scroll to position [149, 0]
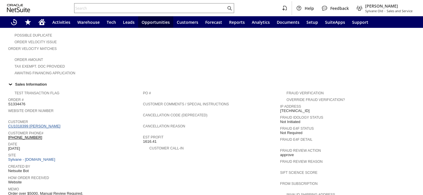
click at [38, 124] on link "CU1018399 John R Batson" at bounding box center [35, 126] width 54 height 4
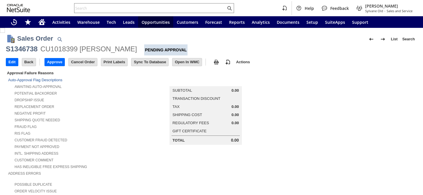
click at [11, 61] on input "Edit" at bounding box center [12, 62] width 12 height 8
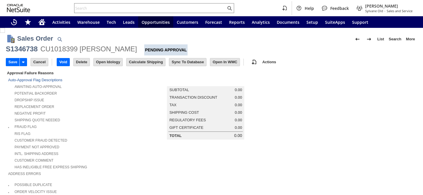
scroll to position [176, 0]
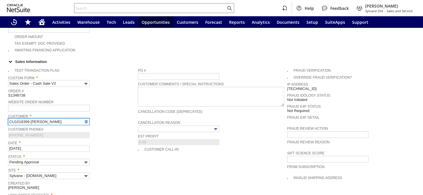
type input "Intelligent Recommendations¹⁰"
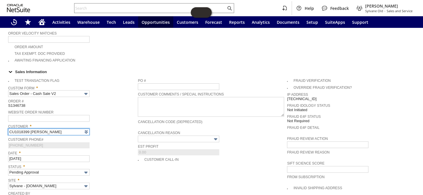
scroll to position [211, 0]
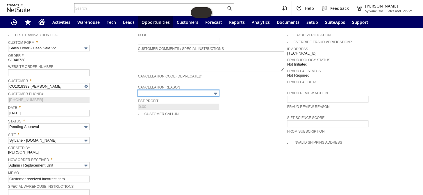
click at [215, 90] on input "text" at bounding box center [178, 93] width 81 height 7
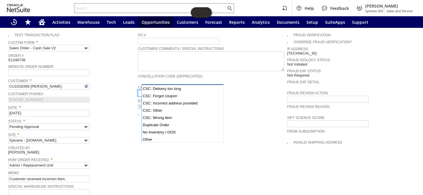
scroll to position [42, 0]
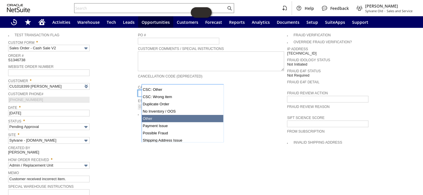
type input "Other"
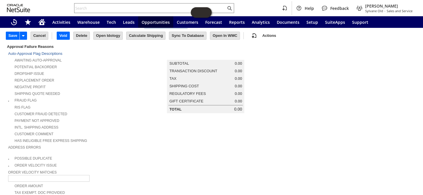
scroll to position [26, 0]
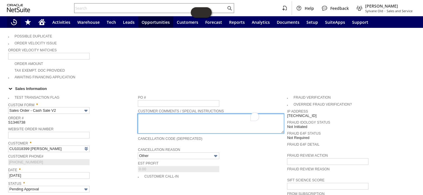
scroll to position [96, 0]
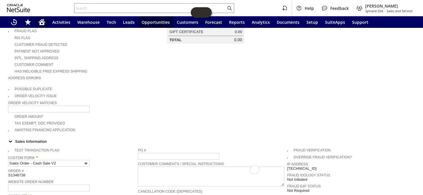
click at [40, 21] on icon "Home" at bounding box center [42, 21] width 7 height 4
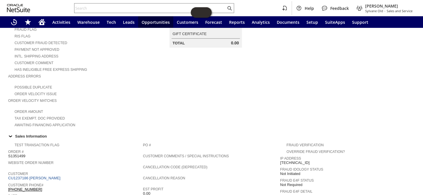
scroll to position [159, 0]
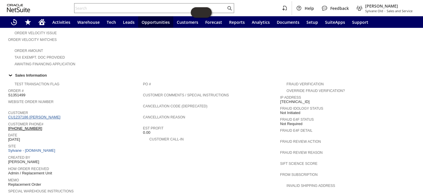
click at [36, 115] on link "CU1237186 Tighe Smalley" at bounding box center [35, 117] width 54 height 4
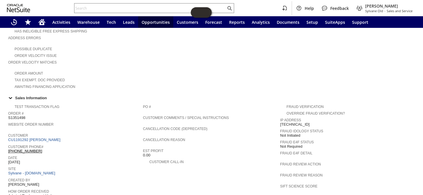
scroll to position [128, 0]
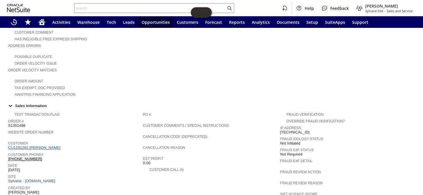
click at [50, 146] on link "CU1191292 [PERSON_NAME]" at bounding box center [35, 148] width 54 height 4
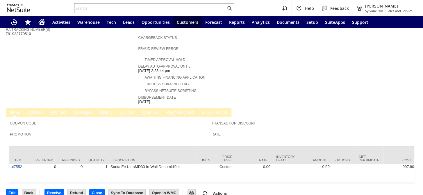
scroll to position [162, 0]
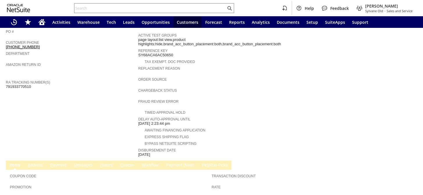
click at [23, 85] on span "791933770510" at bounding box center [18, 87] width 25 height 5
copy span "791933770510"
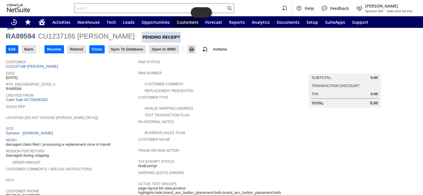
scroll to position [0, 0]
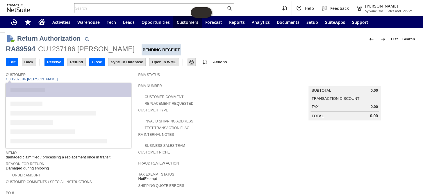
click at [36, 79] on link "CU1237186 [PERSON_NAME]" at bounding box center [33, 79] width 54 height 4
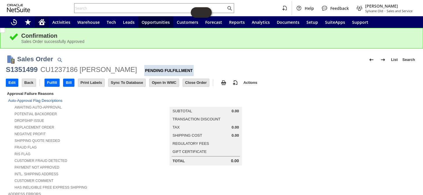
click at [40, 19] on icon "Home" at bounding box center [41, 22] width 7 height 7
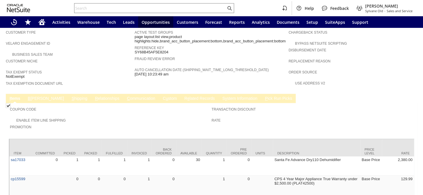
scroll to position [343, 0]
